Goal: Information Seeking & Learning: Check status

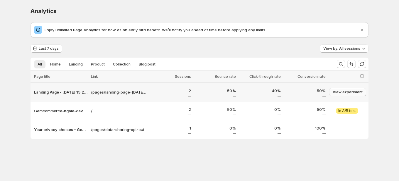
click at [347, 91] on span "View experiment" at bounding box center [347, 92] width 30 height 5
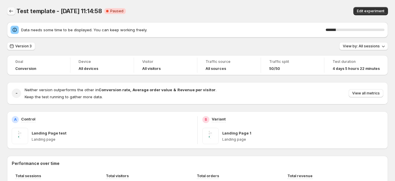
click at [12, 13] on icon "Back" at bounding box center [11, 11] width 6 height 6
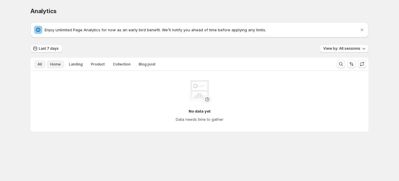
click at [49, 65] on button "Home" at bounding box center [56, 64] width 18 height 8
click at [70, 64] on span "Landing" at bounding box center [76, 64] width 14 height 5
click at [102, 61] on button "Product" at bounding box center [97, 64] width 21 height 8
click at [118, 61] on button "Collection" at bounding box center [121, 64] width 25 height 8
click at [137, 62] on button "Blog post" at bounding box center [147, 64] width 24 height 8
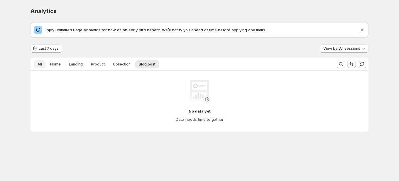
click at [41, 67] on span "All" at bounding box center [40, 64] width 4 height 5
click at [57, 65] on span "Home" at bounding box center [55, 64] width 11 height 5
click at [75, 64] on span "Landing" at bounding box center [76, 64] width 14 height 5
click at [96, 66] on span "Product" at bounding box center [98, 64] width 14 height 5
click at [116, 63] on span "Collection" at bounding box center [122, 64] width 18 height 5
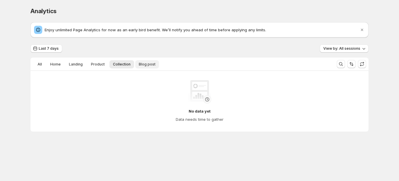
click at [143, 61] on button "Blog post" at bounding box center [147, 64] width 24 height 8
click at [356, 52] on button "View by: All sessions" at bounding box center [343, 49] width 49 height 8
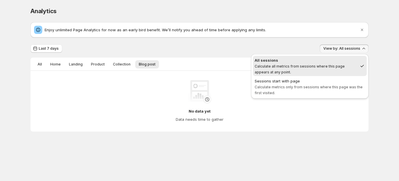
click at [311, 62] on div "All sessions" at bounding box center [305, 60] width 103 height 6
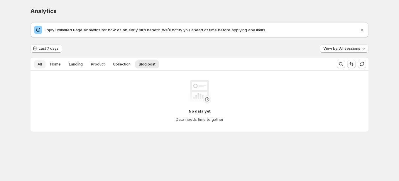
click at [37, 63] on button "All" at bounding box center [39, 64] width 11 height 8
click at [50, 52] on button "Last 7 days" at bounding box center [46, 49] width 32 height 8
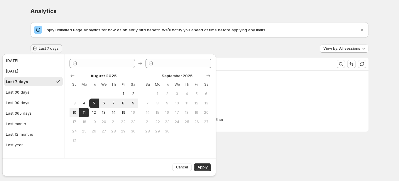
type input "**********"
click at [121, 113] on span "15" at bounding box center [123, 112] width 5 height 5
type input "**********"
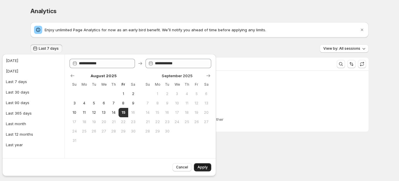
click at [204, 167] on span "Apply" at bounding box center [202, 167] width 10 height 5
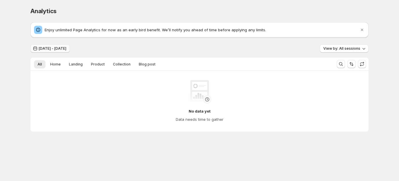
click at [66, 50] on span "[DATE] - [DATE]" at bounding box center [53, 48] width 28 height 5
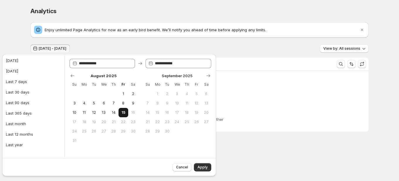
click at [121, 113] on span "15" at bounding box center [123, 112] width 5 height 5
click at [204, 169] on span "Apply" at bounding box center [202, 167] width 10 height 5
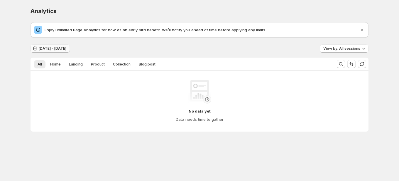
click at [43, 47] on span "[DATE] - [DATE]" at bounding box center [53, 48] width 28 height 5
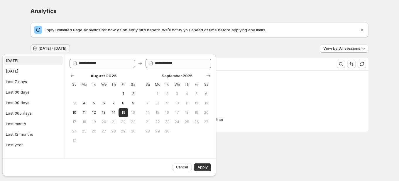
click at [18, 60] on button "[DATE]" at bounding box center [33, 60] width 59 height 9
type input "**********"
click at [207, 166] on span "Apply" at bounding box center [202, 167] width 10 height 5
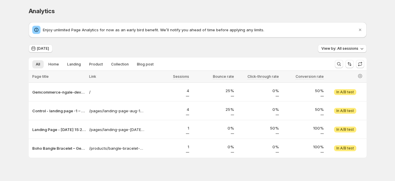
click at [383, 98] on div "Analytics. This page is ready Analytics Enjoy unlimited Page Analytics for now …" at bounding box center [197, 95] width 395 height 190
click at [319, 1] on div "Analytics. This page is ready Analytics" at bounding box center [198, 11] width 338 height 22
click at [344, 109] on span "View experiment" at bounding box center [346, 111] width 30 height 5
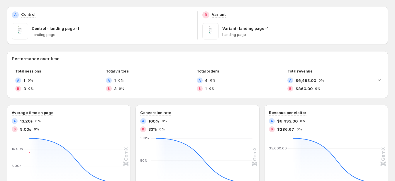
scroll to position [82, 0]
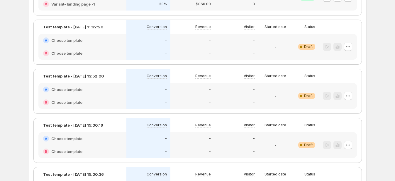
drag, startPoint x: 374, startPoint y: 36, endPoint x: 366, endPoint y: 41, distance: 9.7
